Goal: Information Seeking & Learning: Learn about a topic

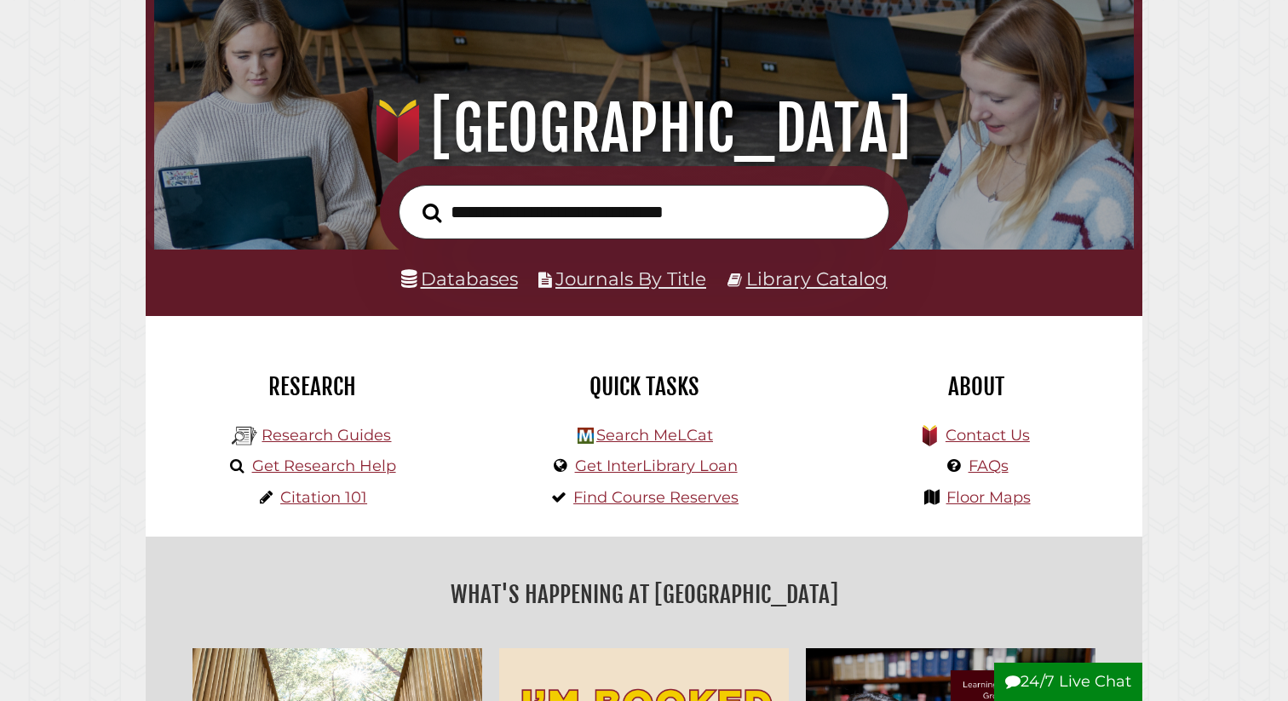
scroll to position [130, 0]
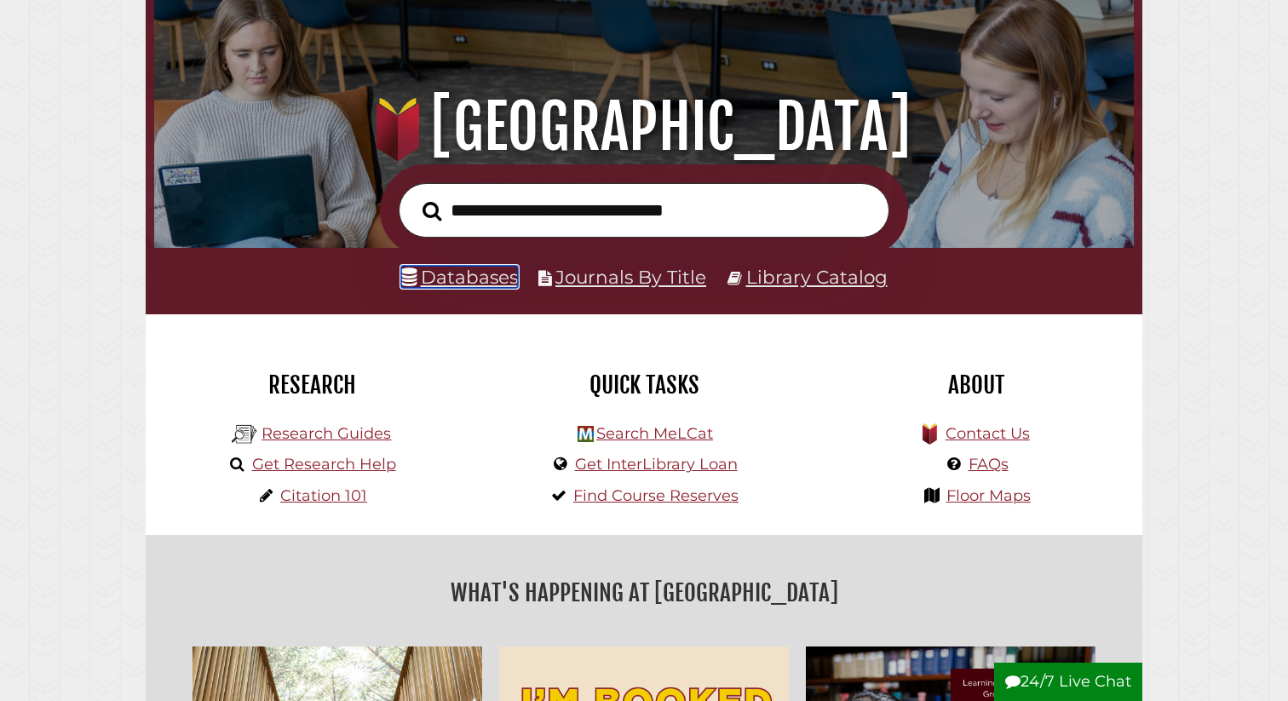
click at [451, 279] on link "Databases" at bounding box center [459, 277] width 117 height 22
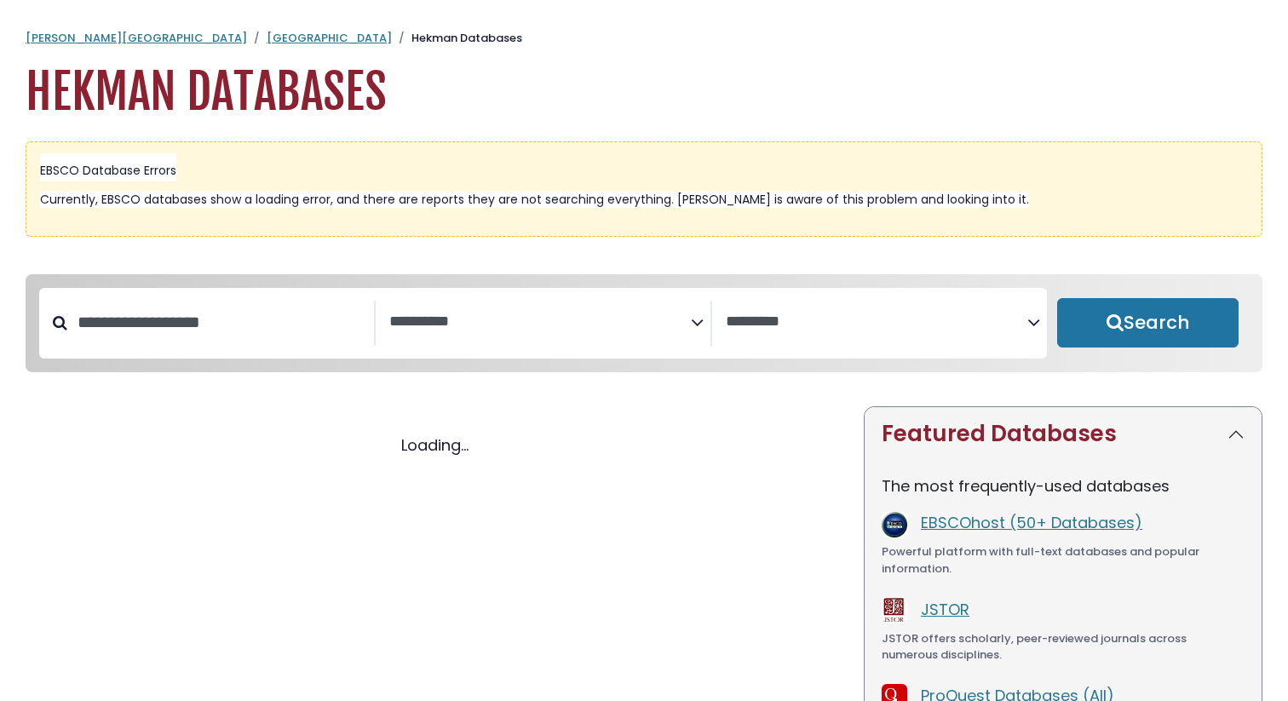
select select "Database Subject Filter"
select select "Database Vendors Filter"
select select "Database Subject Filter"
select select "Database Vendors Filter"
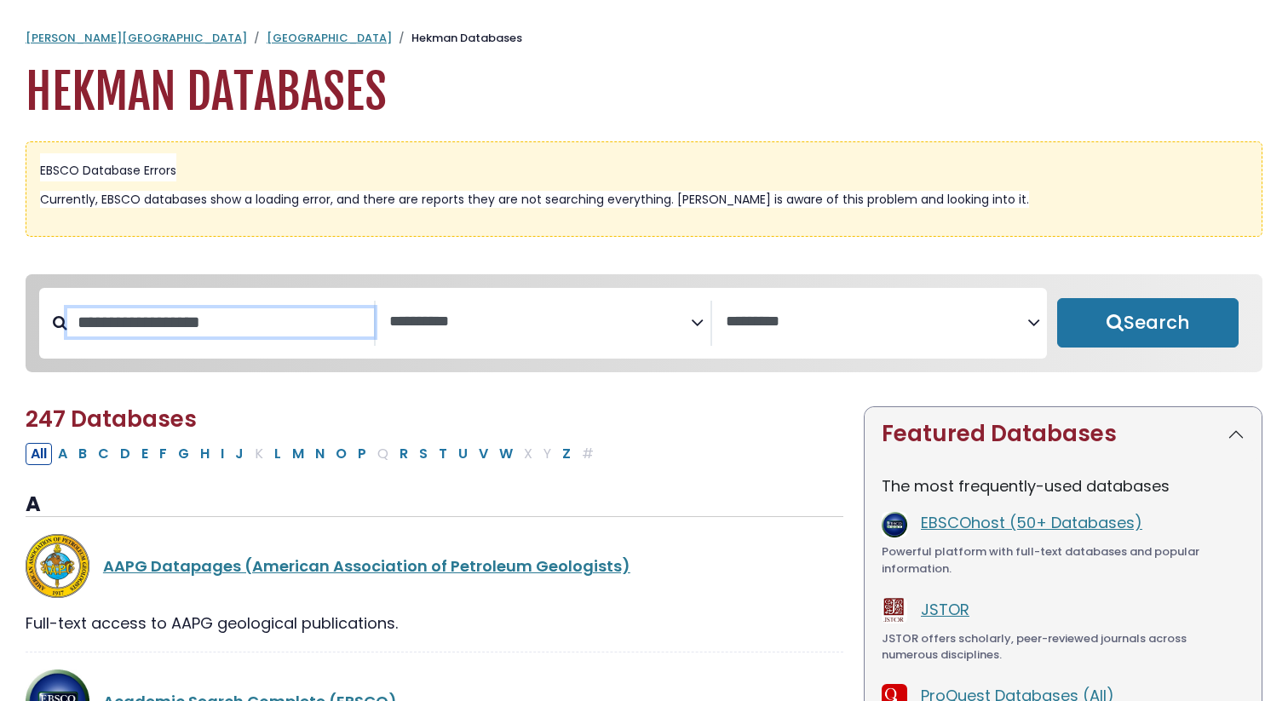
click at [314, 331] on input "Search database by title or keyword" at bounding box center [220, 322] width 307 height 28
type input "*******"
click at [1057, 298] on button "Search" at bounding box center [1147, 322] width 181 height 49
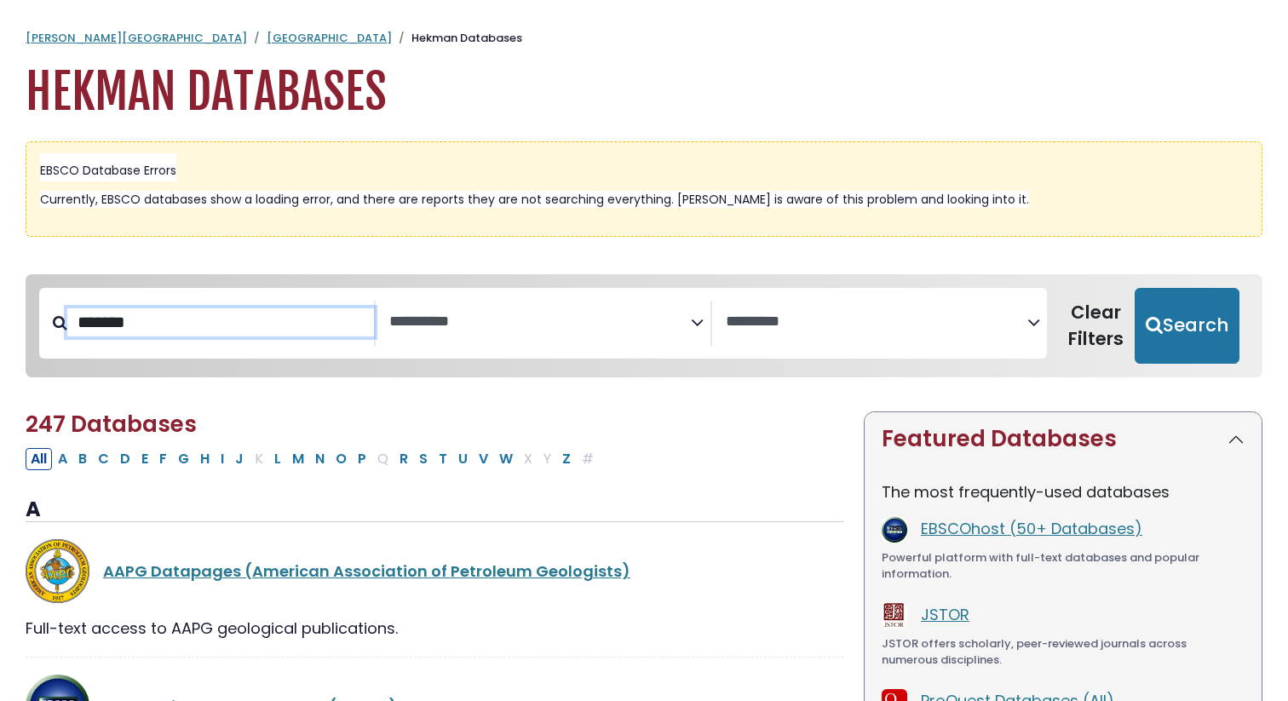
select select "Database Subject Filter"
select select "Database Vendors Filter"
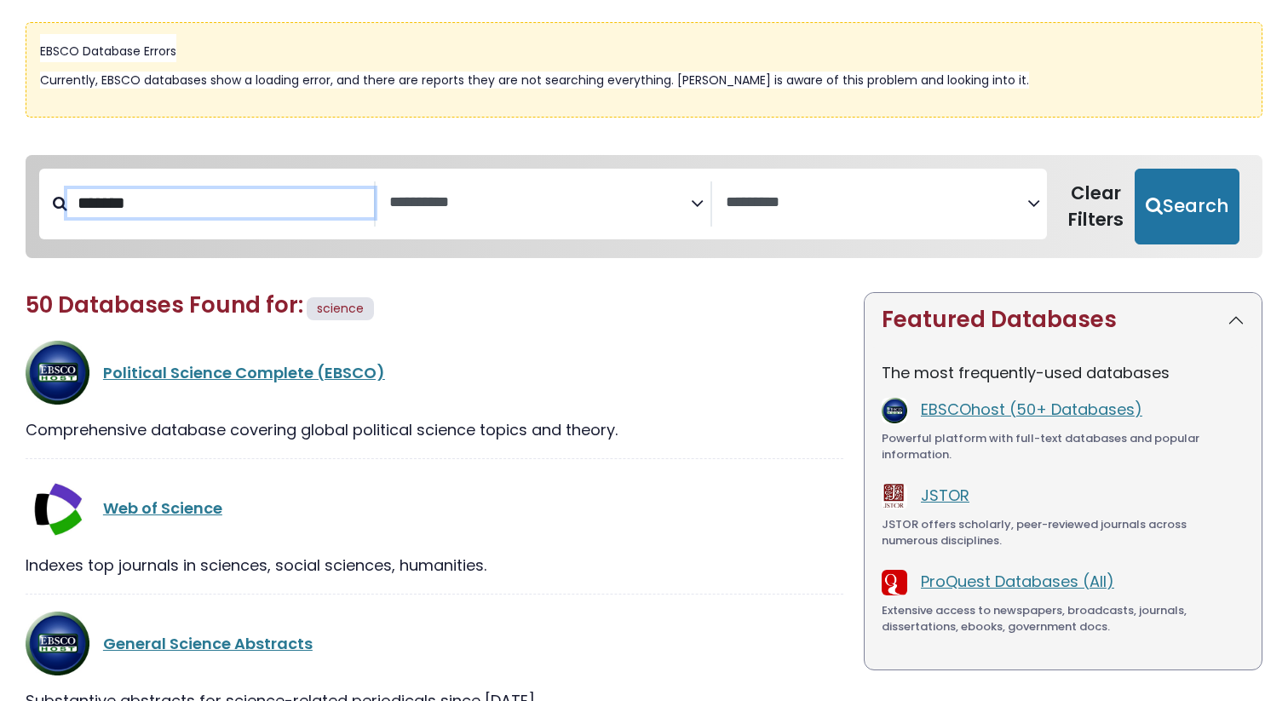
scroll to position [133, 0]
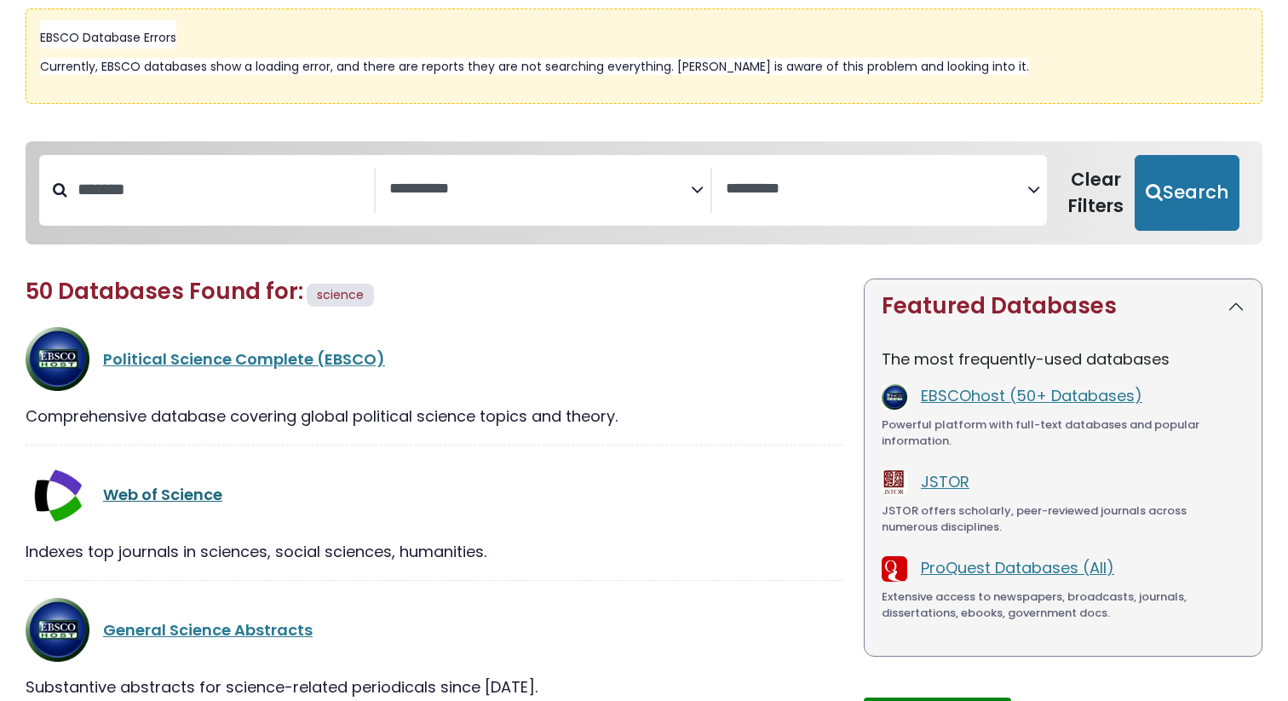
click at [192, 494] on link "Web of Science" at bounding box center [162, 494] width 119 height 21
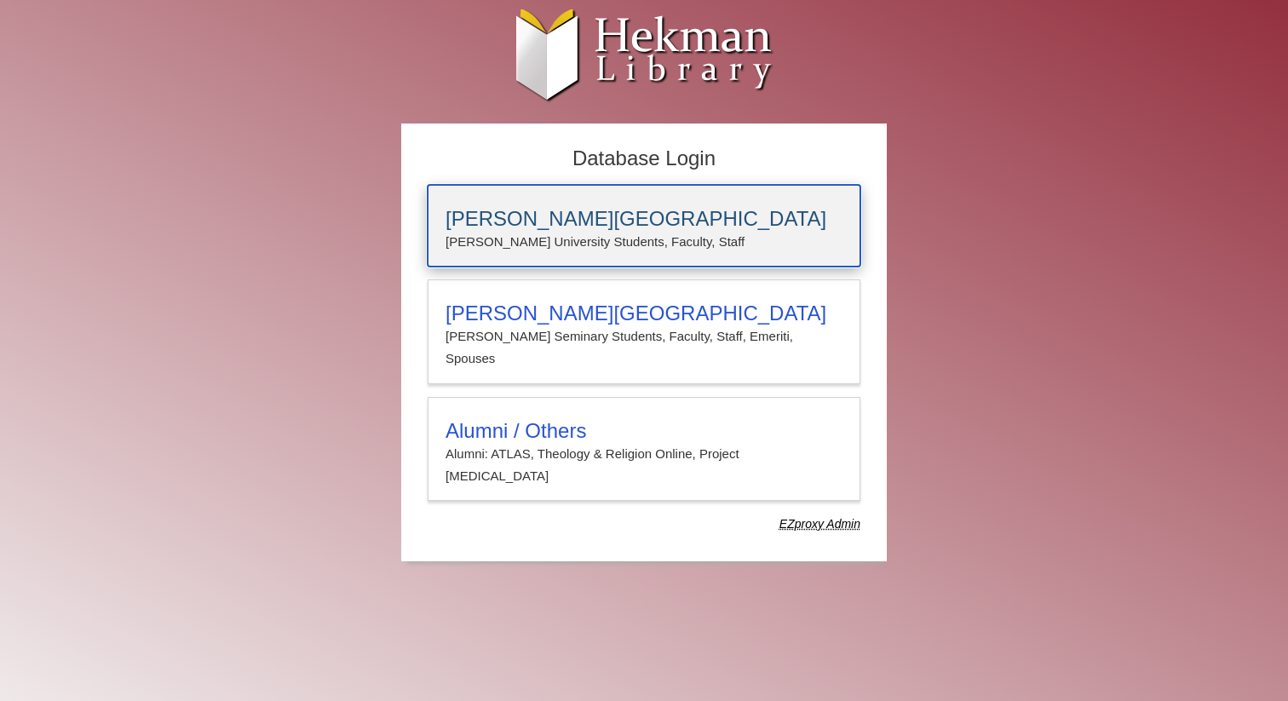
click at [539, 227] on h3 "Calvin University" at bounding box center [644, 219] width 397 height 24
